Goal: Communication & Community: Connect with others

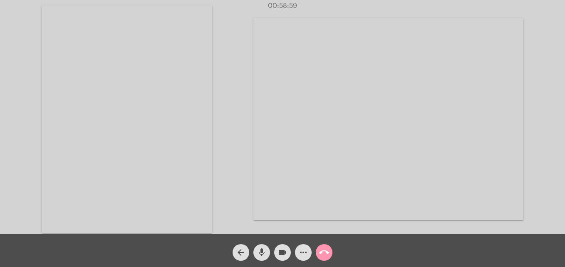
click at [324, 253] on mat-icon "call_end" at bounding box center [324, 253] width 10 height 10
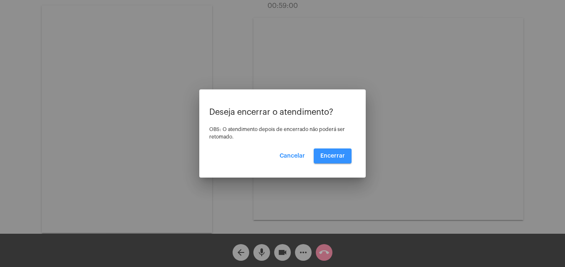
click at [330, 159] on button "Encerrar" at bounding box center [333, 156] width 38 height 15
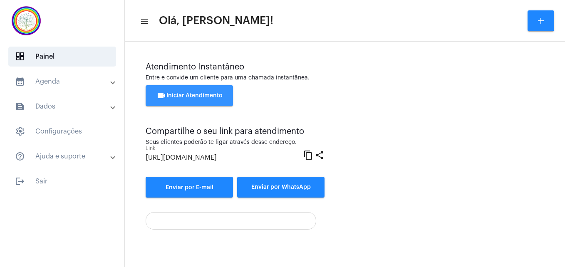
click at [207, 96] on span "videocam Iniciar Atendimento" at bounding box center [189, 96] width 66 height 6
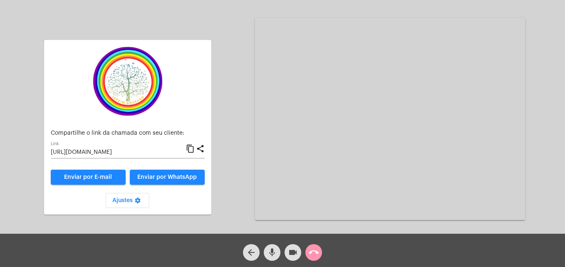
click at [189, 149] on mat-icon "content_copy" at bounding box center [190, 149] width 9 height 10
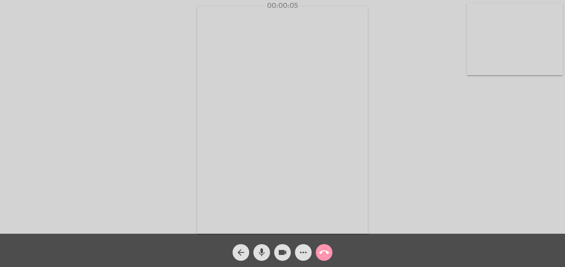
click at [469, 62] on video at bounding box center [515, 39] width 96 height 72
click at [231, 219] on video at bounding box center [357, 119] width 303 height 228
